Goal: Obtain resource: Obtain resource

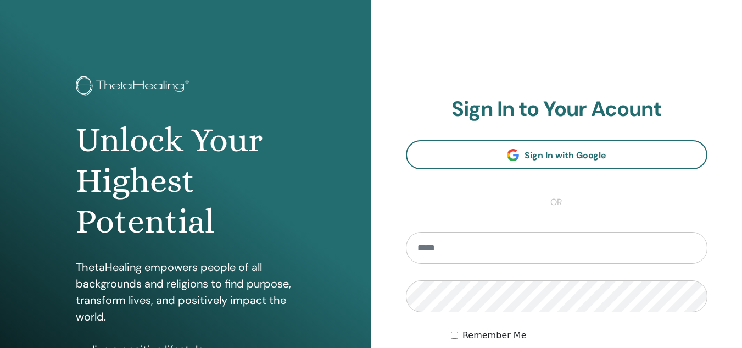
type input "**********"
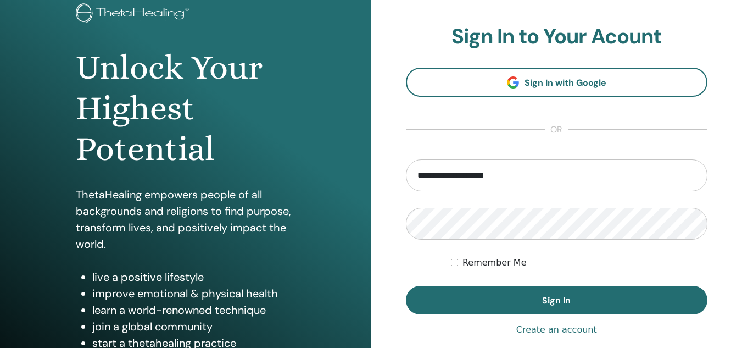
scroll to position [87, 0]
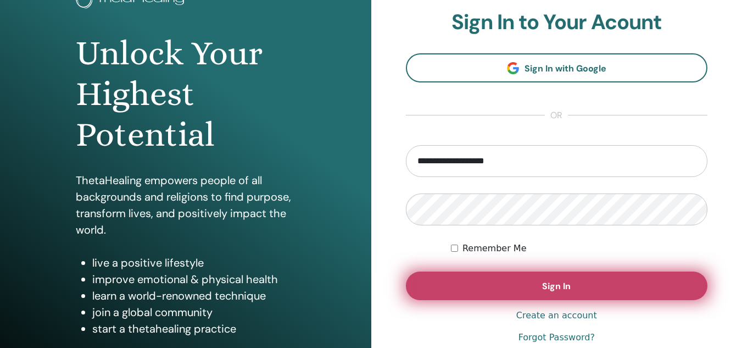
click at [560, 285] on span "Sign In" at bounding box center [556, 286] width 29 height 12
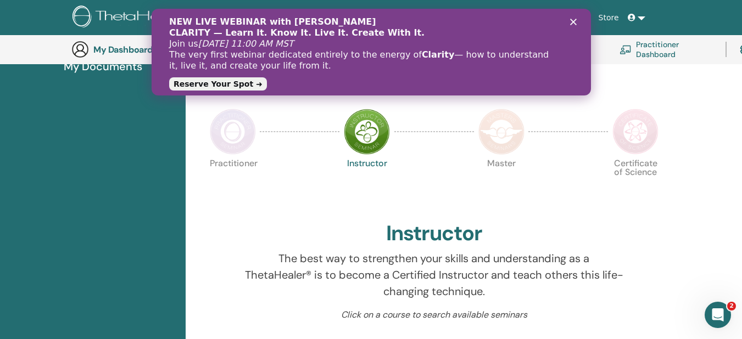
click at [572, 22] on polygon "Schließen" at bounding box center [573, 22] width 7 height 7
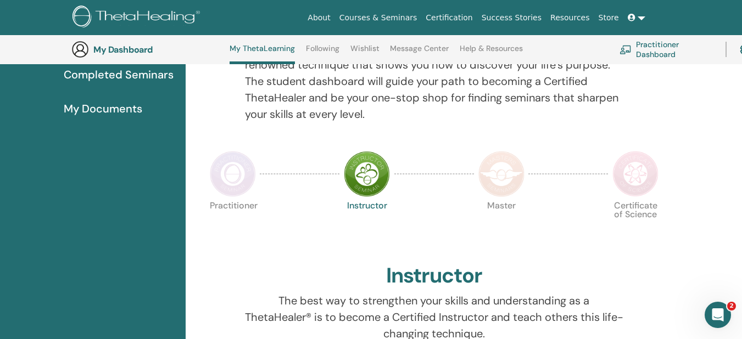
scroll to position [96, 0]
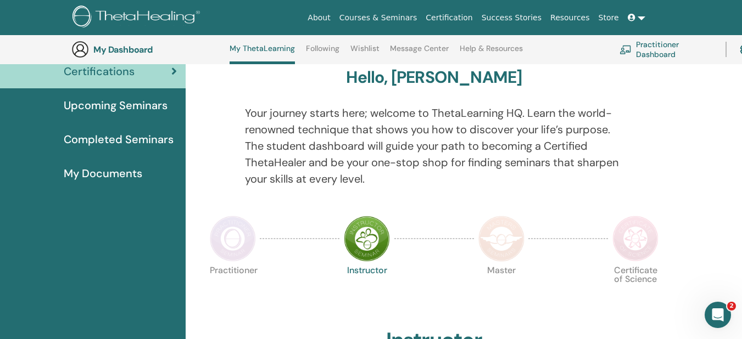
click at [88, 170] on span "My Documents" at bounding box center [103, 173] width 79 height 16
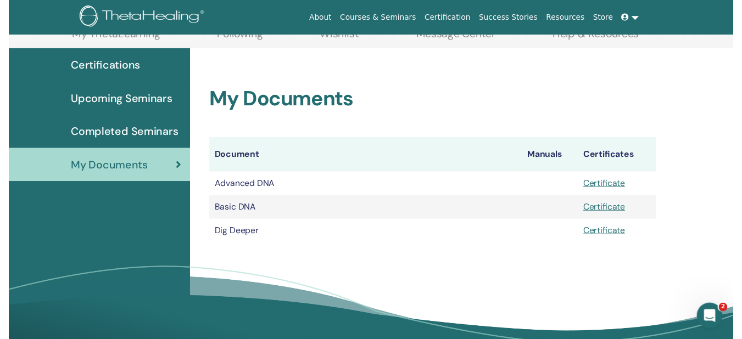
scroll to position [107, 0]
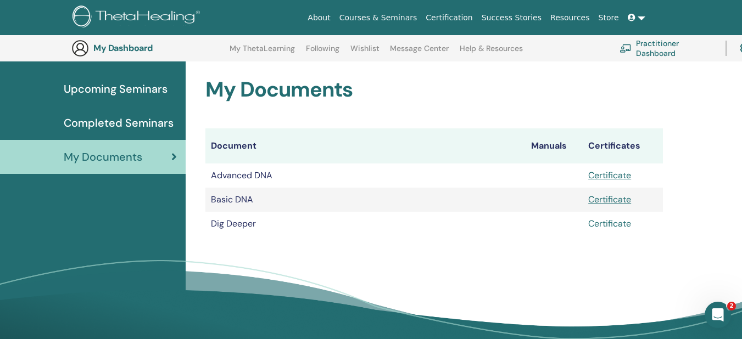
click at [606, 225] on link "Certificate" at bounding box center [609, 224] width 43 height 12
